Goal: Task Accomplishment & Management: Complete application form

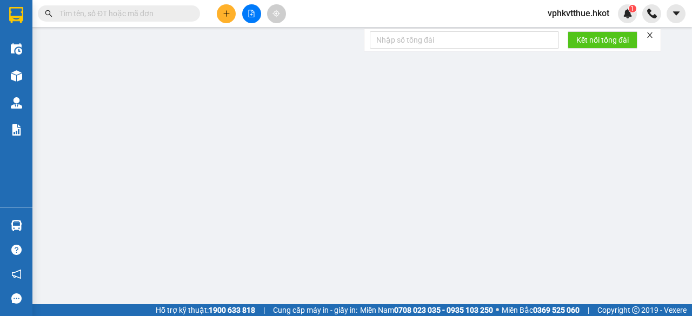
click at [83, 14] on input "text" at bounding box center [123, 14] width 128 height 12
paste input "0110250057"
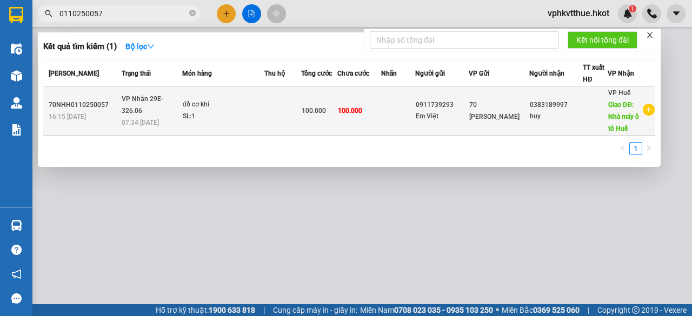
type input "0110250057"
click at [278, 107] on td at bounding box center [282, 111] width 37 height 49
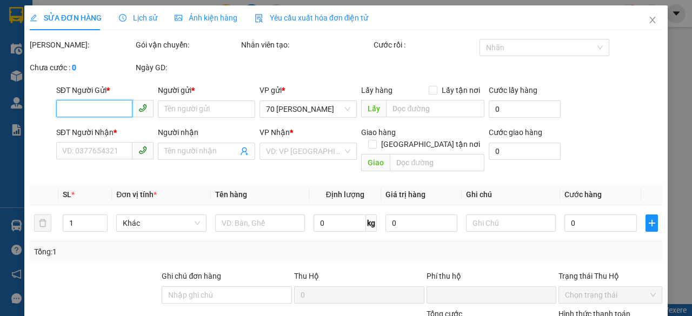
type input "0911739293"
type input "Em Việt"
type input "0383189997"
type input "huy"
type input "Nhà máy ô tô Huế"
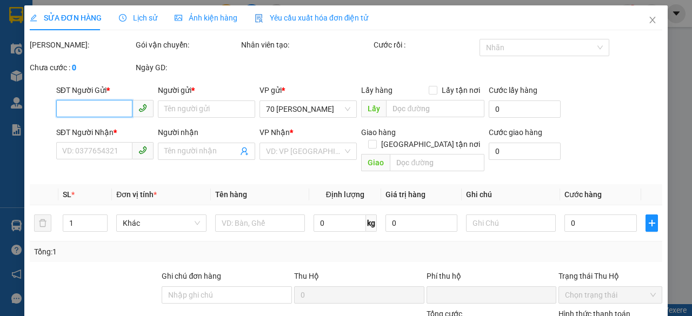
type input "0"
type input "100.000"
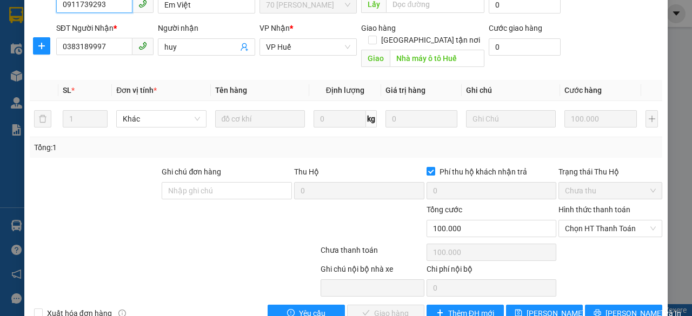
scroll to position [130, 0]
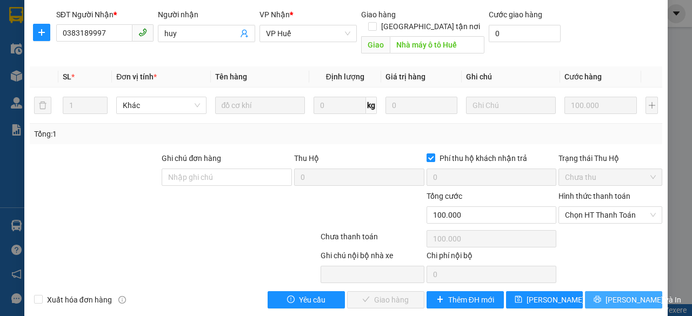
click at [613, 294] on span "[PERSON_NAME] và In" at bounding box center [644, 300] width 76 height 12
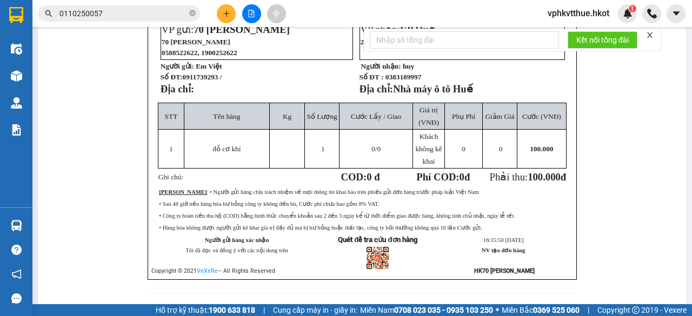
scroll to position [437, 0]
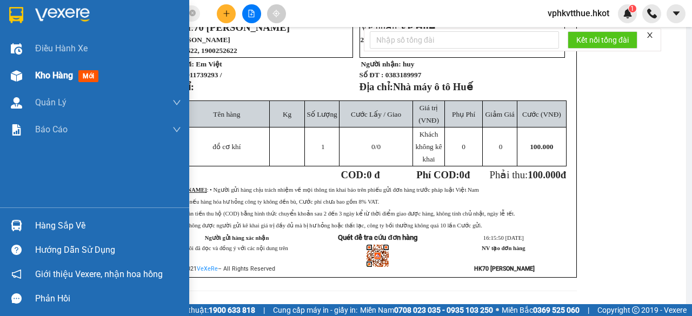
click at [30, 77] on div "Kho hàng mới" at bounding box center [94, 75] width 189 height 27
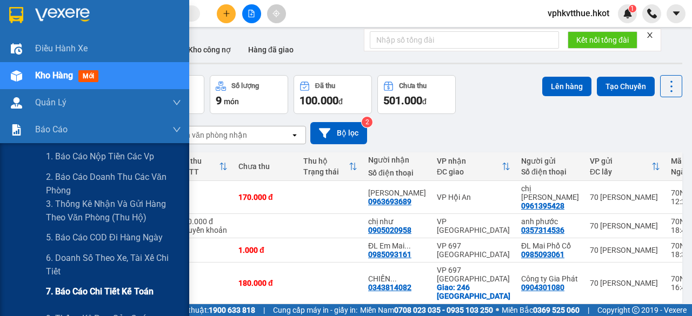
click at [70, 292] on span "7. Báo cáo chi tiết kế toán" at bounding box center [100, 292] width 108 height 14
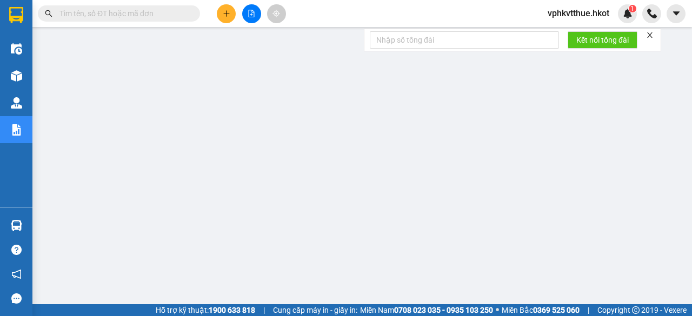
click at [100, 12] on input "text" at bounding box center [123, 14] width 128 height 12
paste input "VPQB0910250078"
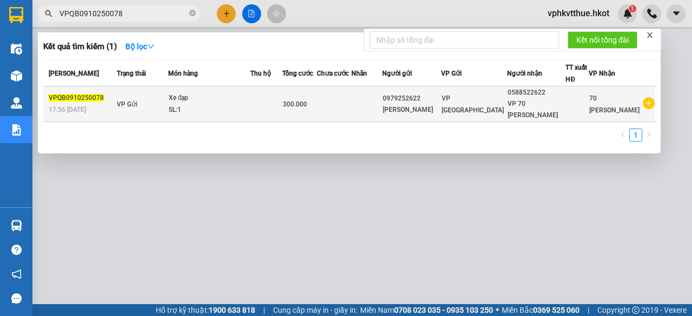
type input "VPQB0910250078"
click at [250, 103] on div "Xe đạp" at bounding box center [209, 98] width 81 height 12
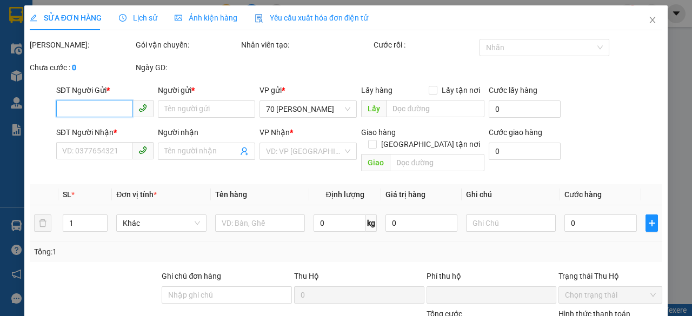
type input "0979252622"
type input "Hung Thanh Phong Nha"
type input "0588522622"
type input "VP 70 Nguyễn Hữu Huân"
type input "0"
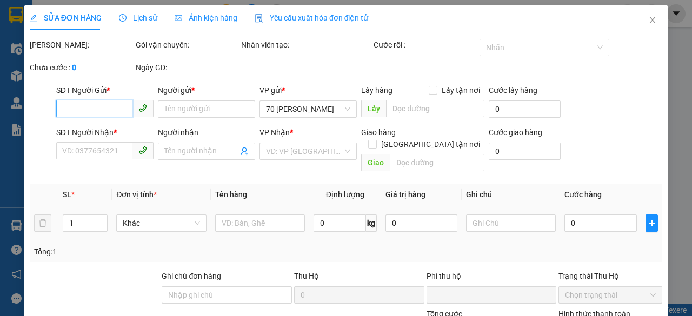
type input "300.000"
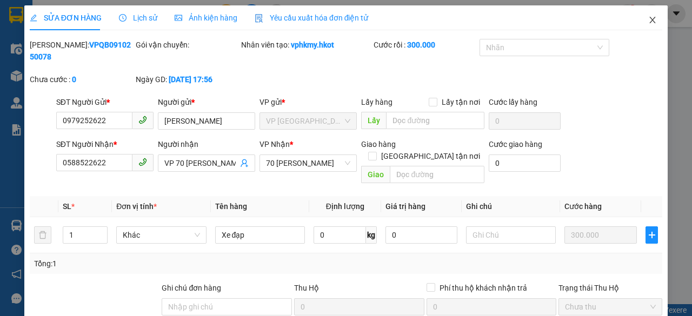
click at [650, 20] on icon "close" at bounding box center [653, 20] width 6 height 6
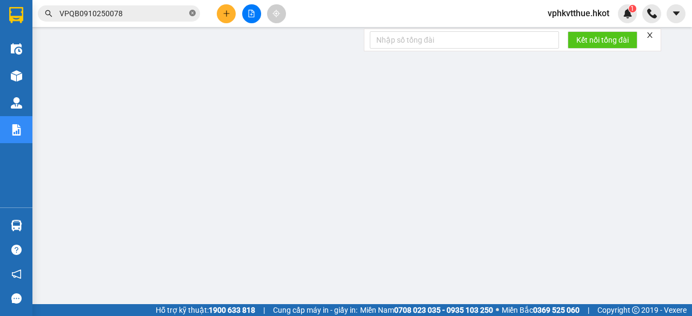
click at [193, 10] on icon "close-circle" at bounding box center [192, 13] width 6 height 6
click at [141, 16] on input "text" at bounding box center [123, 14] width 128 height 12
paste input "HUE1010250098"
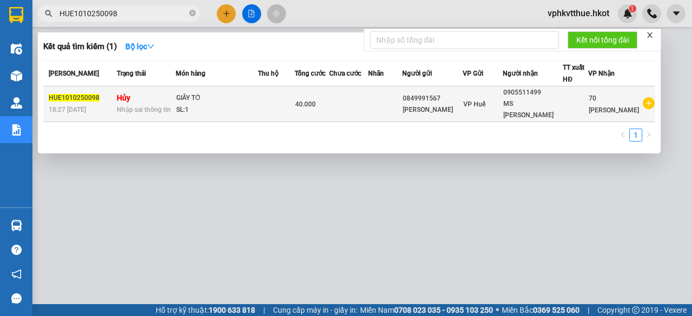
type input "HUE1010250098"
click at [224, 92] on div "GIẤY TỜ" at bounding box center [216, 98] width 81 height 12
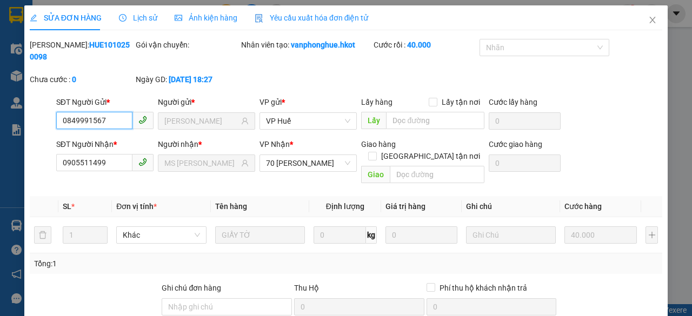
type input "0849991567"
type input "KIM ANH"
type input "0905511499"
type input "MS VÂN"
type input "0"
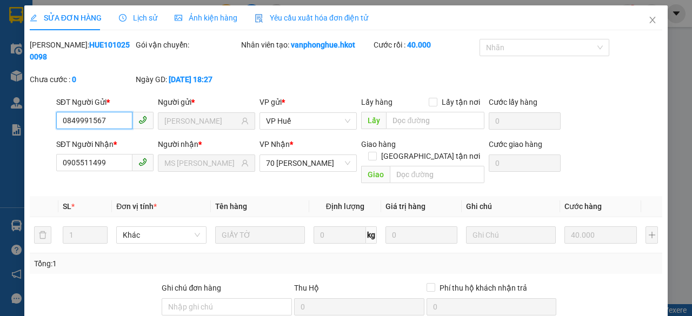
type input "40.000"
click at [648, 19] on icon "close" at bounding box center [652, 20] width 9 height 9
